Goal: Communication & Community: Answer question/provide support

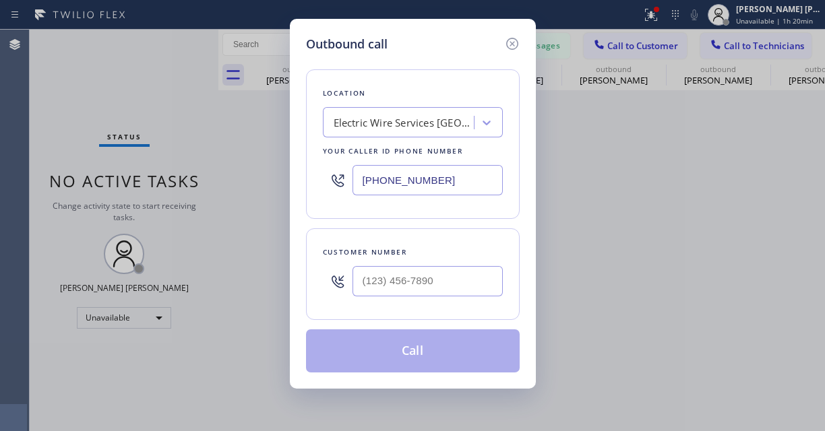
click at [455, 286] on input "text" at bounding box center [428, 281] width 150 height 30
paste input "510) 393-5648"
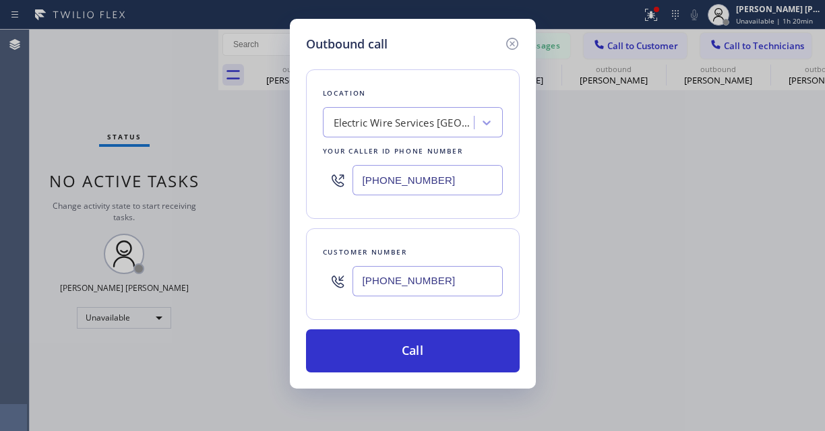
type input "[PHONE_NUMBER]"
click at [115, 86] on div "Outbound call Location Electric Wire Services Oxnard Your caller id phone numbe…" at bounding box center [412, 215] width 825 height 431
click at [427, 107] on div "Electric Wire Services [GEOGRAPHIC_DATA]" at bounding box center [413, 122] width 180 height 30
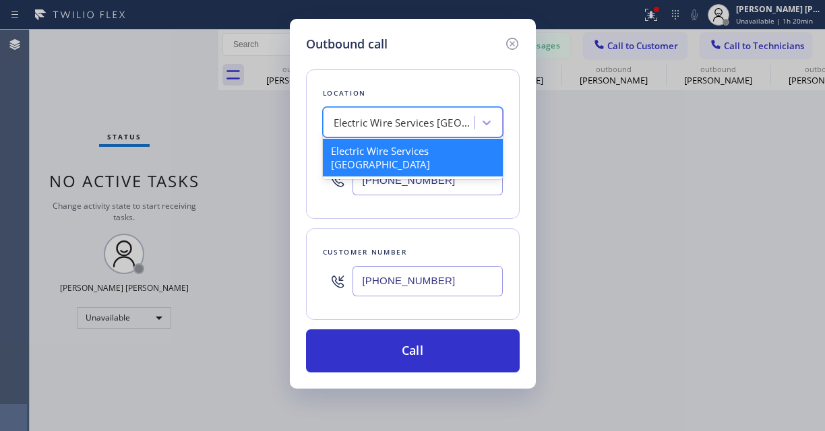
paste input "Electrical Land [GEOGRAPHIC_DATA]"
type input "Electrical Land [GEOGRAPHIC_DATA]"
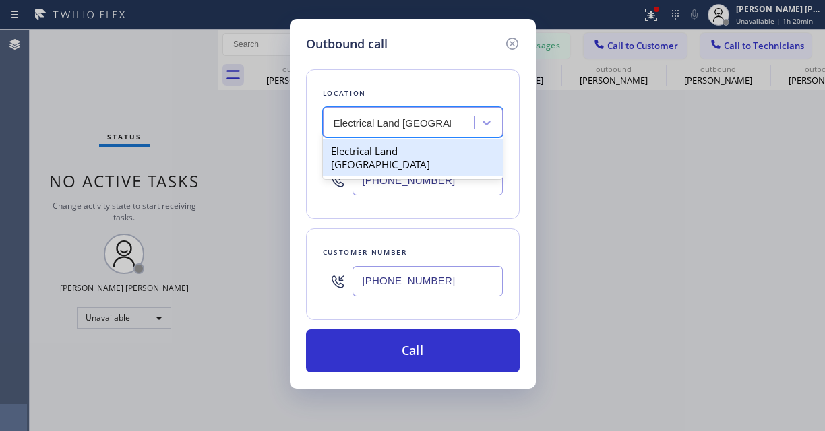
click at [439, 146] on div "Electrical Land [GEOGRAPHIC_DATA]" at bounding box center [413, 158] width 180 height 38
type input "[PHONE_NUMBER]"
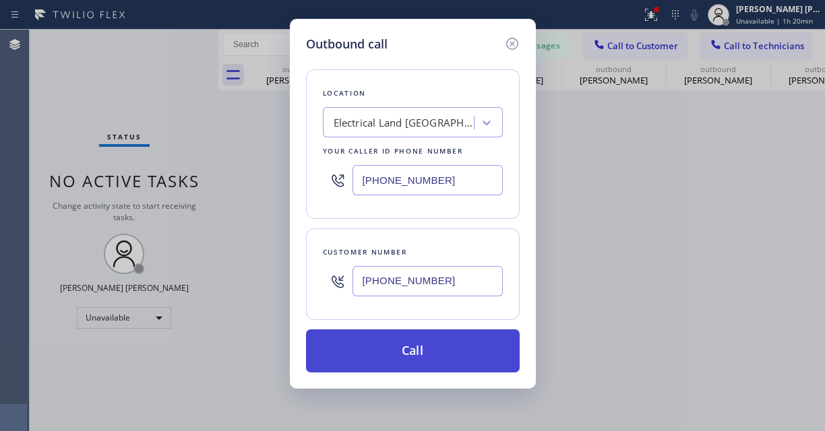
click at [438, 361] on button "Call" at bounding box center [413, 351] width 214 height 43
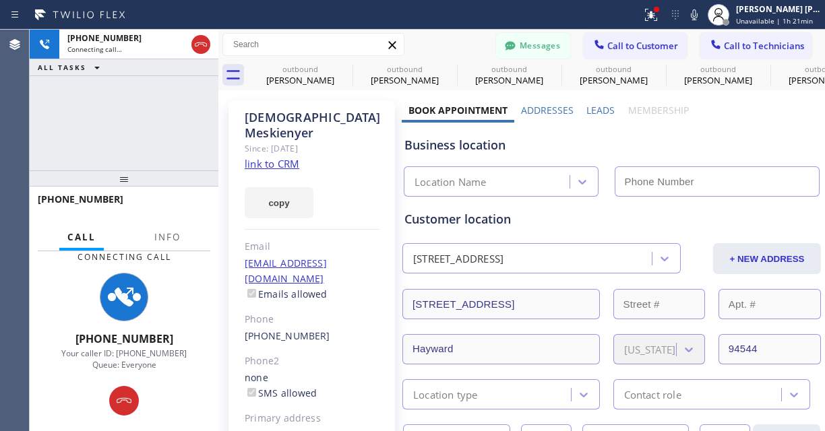
type input "[PHONE_NUMBER]"
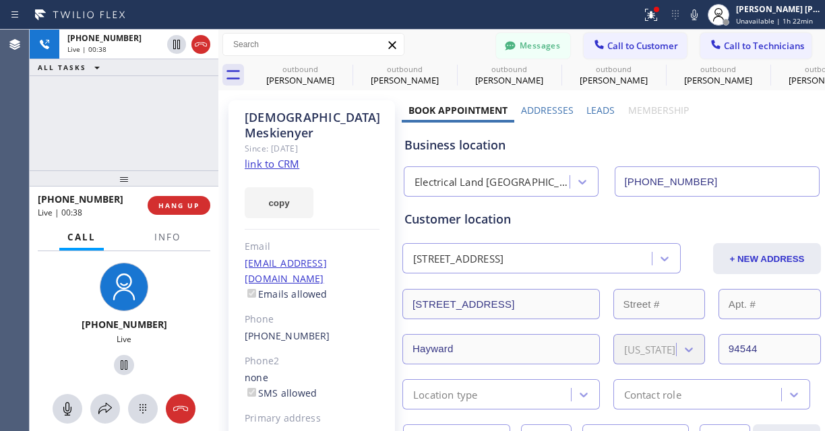
click at [67, 284] on div "[PHONE_NUMBER] Live" at bounding box center [124, 321] width 115 height 127
click at [30, 312] on div "[PHONE_NUMBER] Live" at bounding box center [124, 321] width 189 height 140
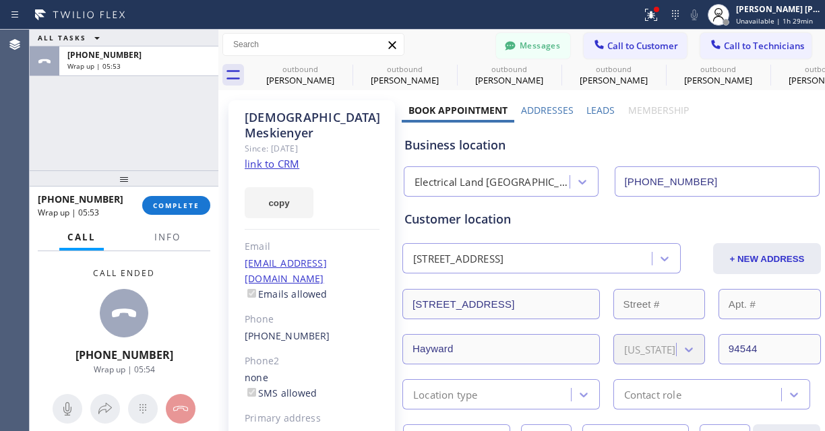
click at [58, 274] on div "Call ended [PHONE_NUMBER] Wrap up | 05:54" at bounding box center [124, 321] width 189 height 140
click at [164, 200] on button "COMPLETE" at bounding box center [176, 205] width 68 height 19
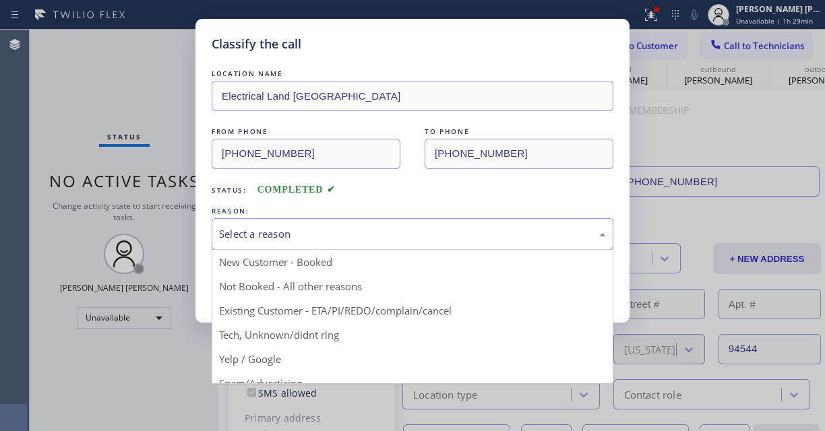
click at [280, 229] on div "Select a reason" at bounding box center [412, 235] width 387 height 16
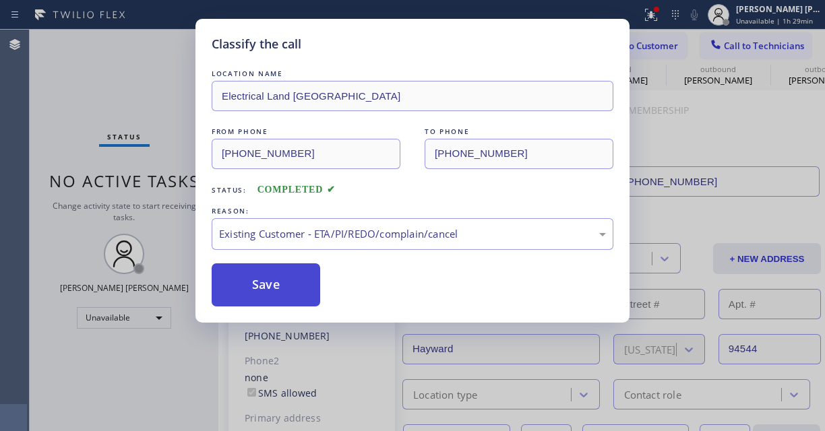
click at [260, 284] on button "Save" at bounding box center [266, 285] width 109 height 43
click at [261, 284] on button "Save" at bounding box center [266, 285] width 109 height 43
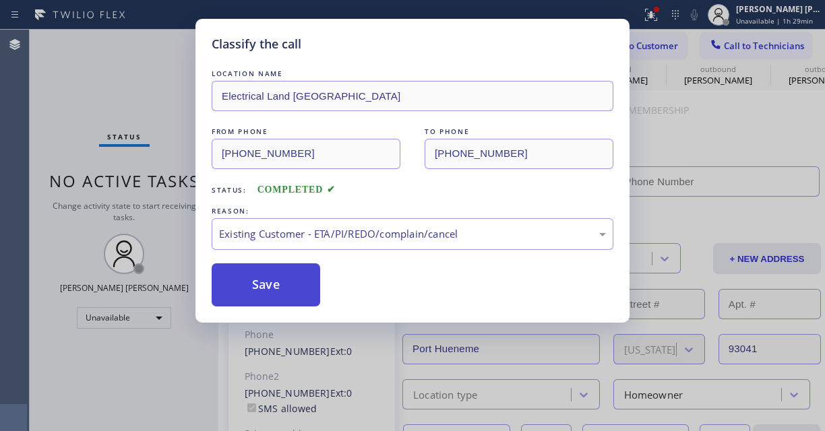
click at [274, 282] on button "Save" at bounding box center [266, 285] width 109 height 43
type input "[PHONE_NUMBER]"
click at [274, 282] on div "Back to Dashboard Change Sender ID Customers Technicians [PERSON_NAME] [PERSON_…" at bounding box center [521, 231] width 607 height 402
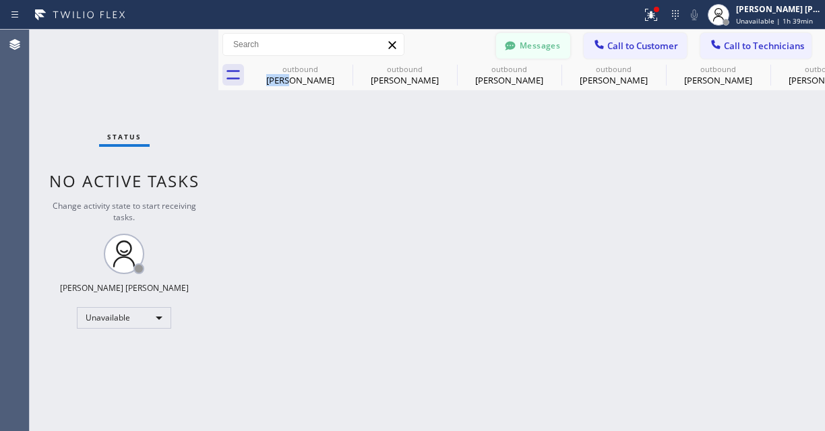
click at [553, 53] on button "Messages" at bounding box center [533, 46] width 74 height 26
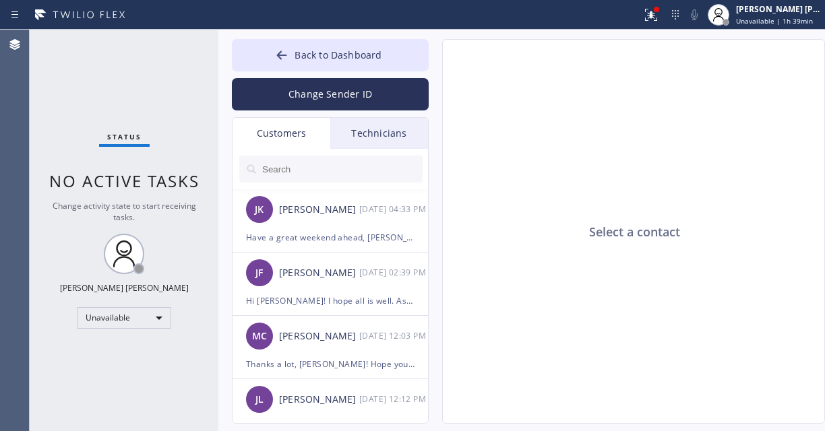
click at [350, 168] on input "text" at bounding box center [342, 169] width 162 height 27
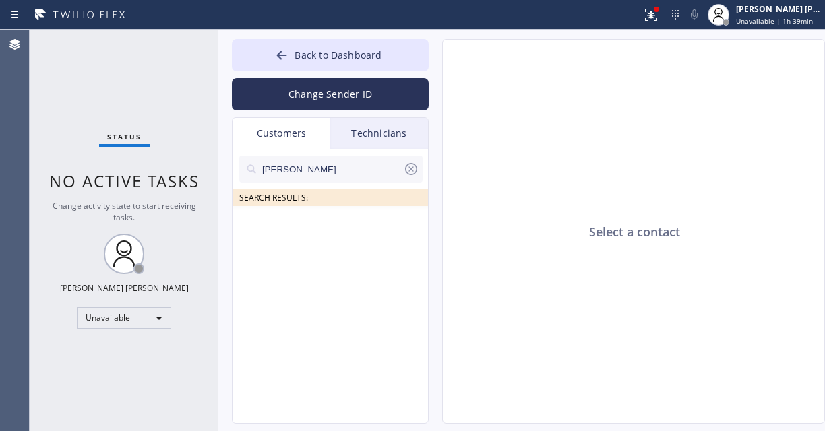
type input "[PERSON_NAME]"
drag, startPoint x: 300, startPoint y: 361, endPoint x: 282, endPoint y: 243, distance: 118.6
click at [300, 361] on div "[PERSON_NAME] SEARCH RESULTS:" at bounding box center [331, 301] width 197 height 305
click at [310, 164] on input "[PERSON_NAME]" at bounding box center [332, 169] width 142 height 27
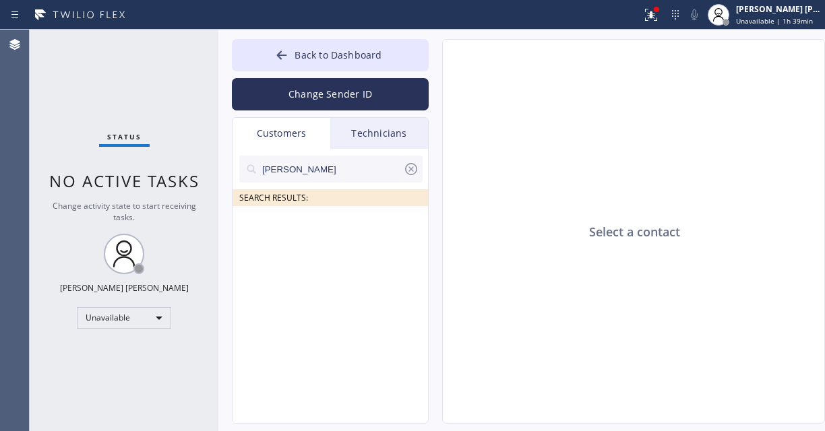
click at [310, 164] on input "[PERSON_NAME]" at bounding box center [332, 169] width 142 height 27
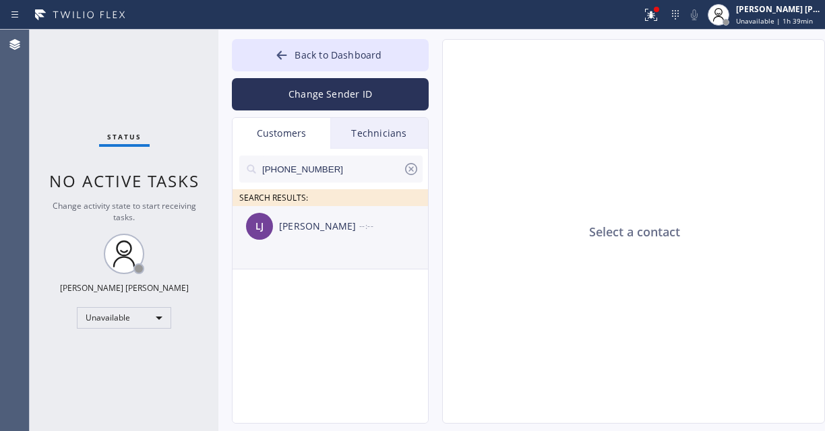
click at [325, 224] on div "[PERSON_NAME]" at bounding box center [319, 227] width 80 height 16
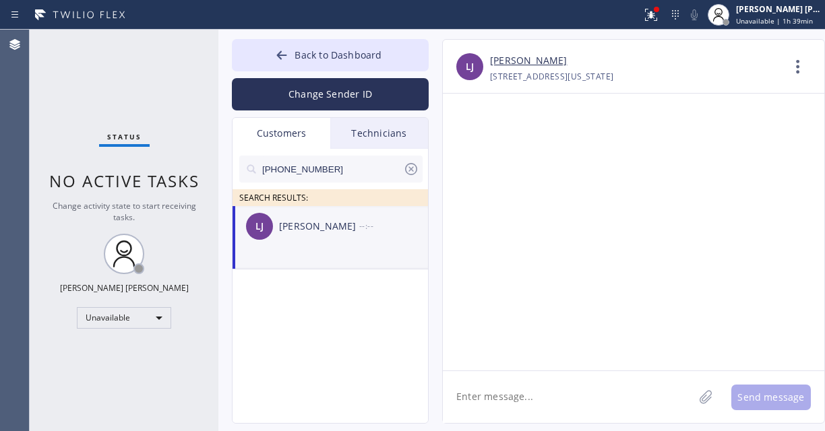
click at [536, 393] on textarea at bounding box center [568, 397] width 251 height 52
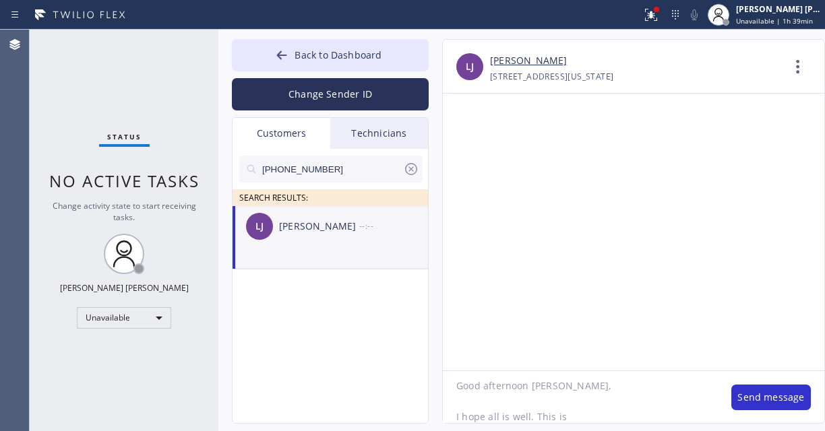
click at [573, 417] on textarea "Good afternoon [PERSON_NAME], I hope all is well. This is" at bounding box center [580, 397] width 275 height 52
type textarea "Good afternoon [PERSON_NAME], I hope all is well. This is from Zoom Electricica…"
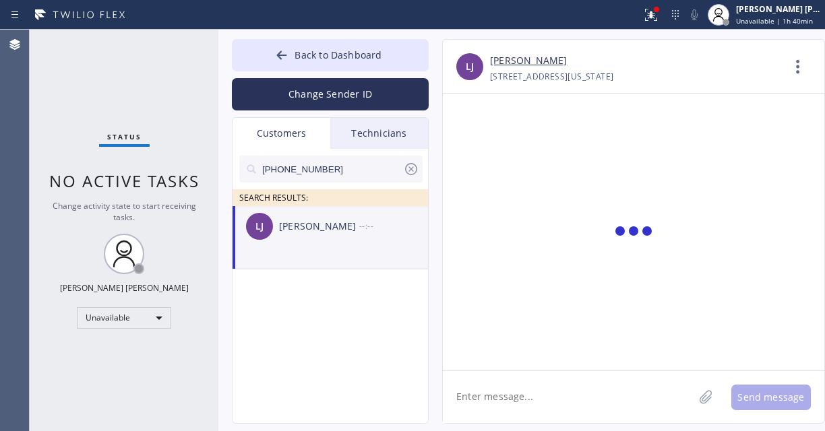
scroll to position [0, 0]
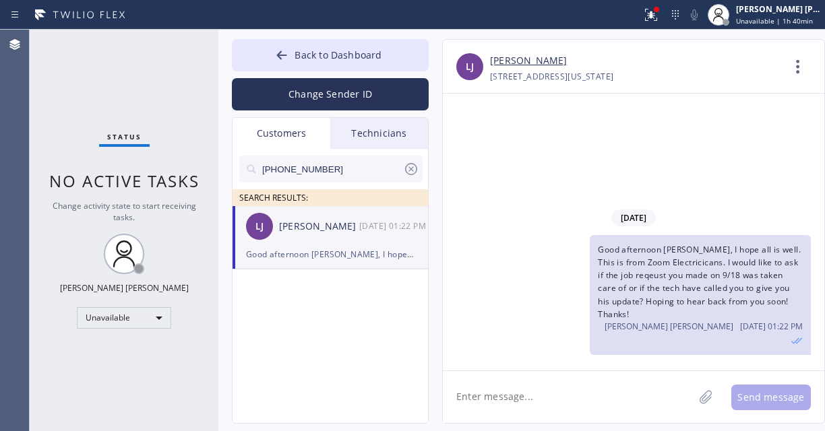
click at [549, 282] on div "Good afternoon [PERSON_NAME], I hope all is well. This is from Zoom Electricica…" at bounding box center [627, 295] width 368 height 120
click at [152, 402] on div "Status No active tasks Change activity state to start receiving tasks. [PERSON_…" at bounding box center [124, 231] width 189 height 402
click at [141, 319] on div "Unavailable" at bounding box center [124, 318] width 94 height 22
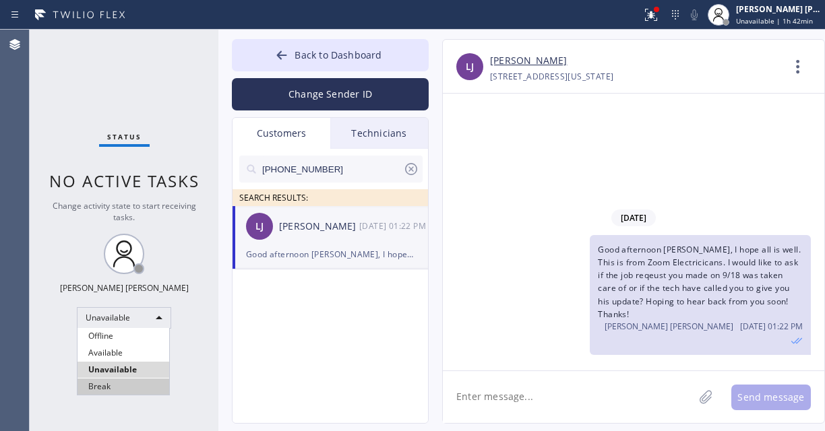
click at [114, 384] on li "Break" at bounding box center [124, 387] width 92 height 16
